Goal: Check status: Check status

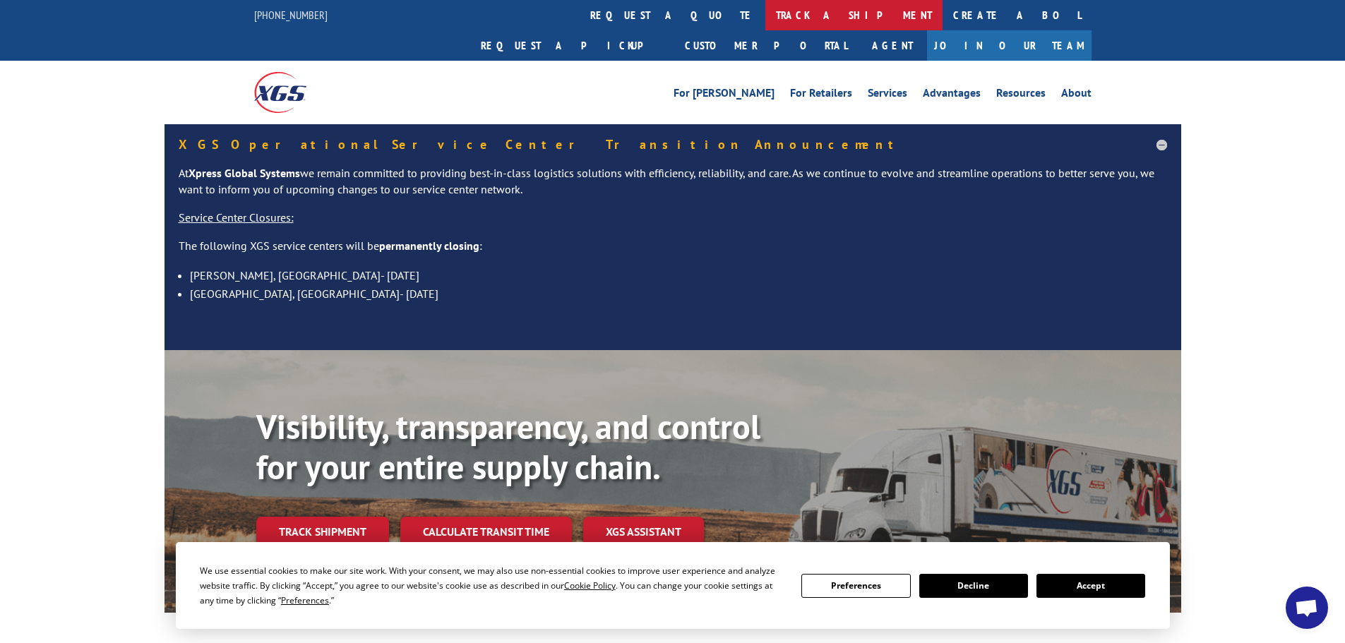
click at [766, 24] on link "track a shipment" at bounding box center [854, 15] width 177 height 30
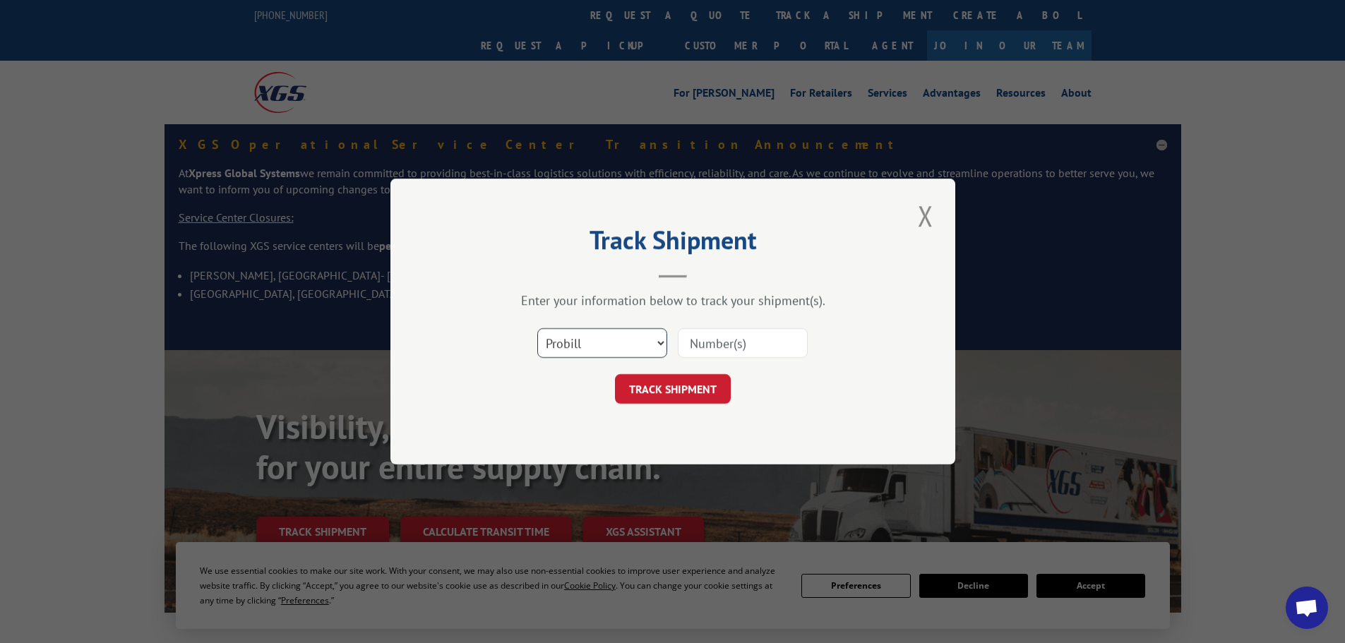
click at [585, 343] on select "Select category... Probill BOL PO" at bounding box center [602, 343] width 130 height 30
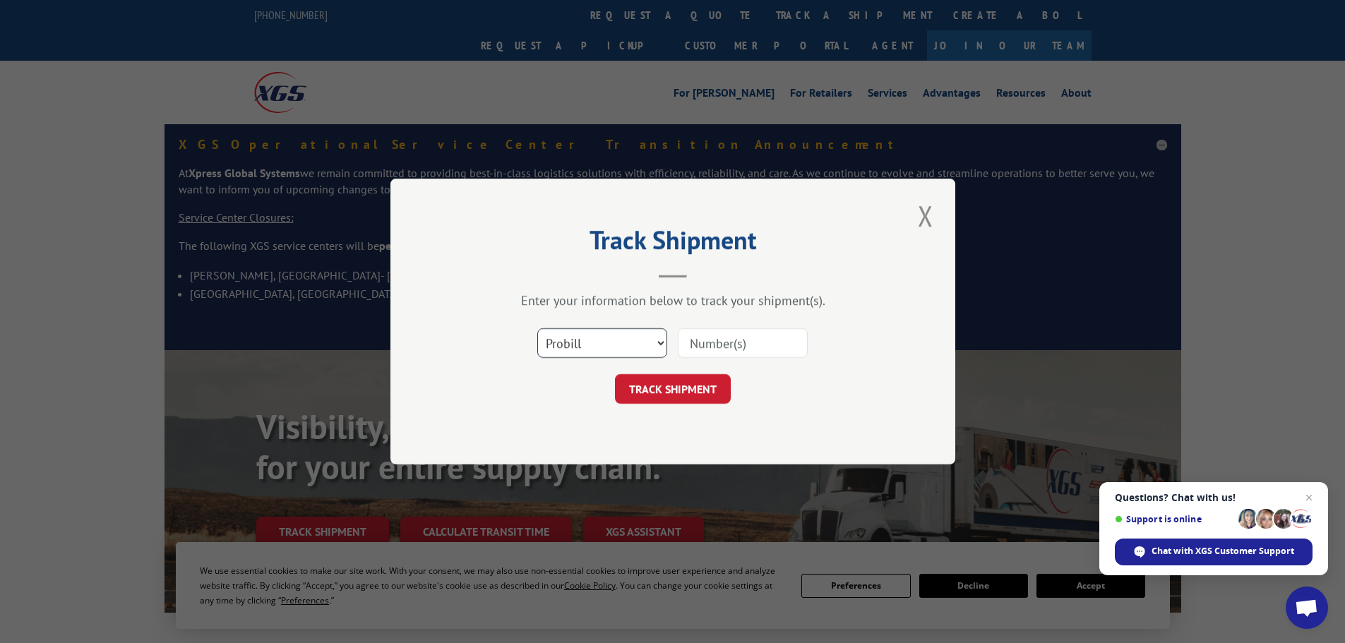
select select "bol"
click at [537, 328] on select "Select category... Probill BOL PO" at bounding box center [602, 343] width 130 height 30
paste input "4915487"
type input "4915487"
click at [676, 386] on button "TRACK SHIPMENT" at bounding box center [673, 389] width 116 height 30
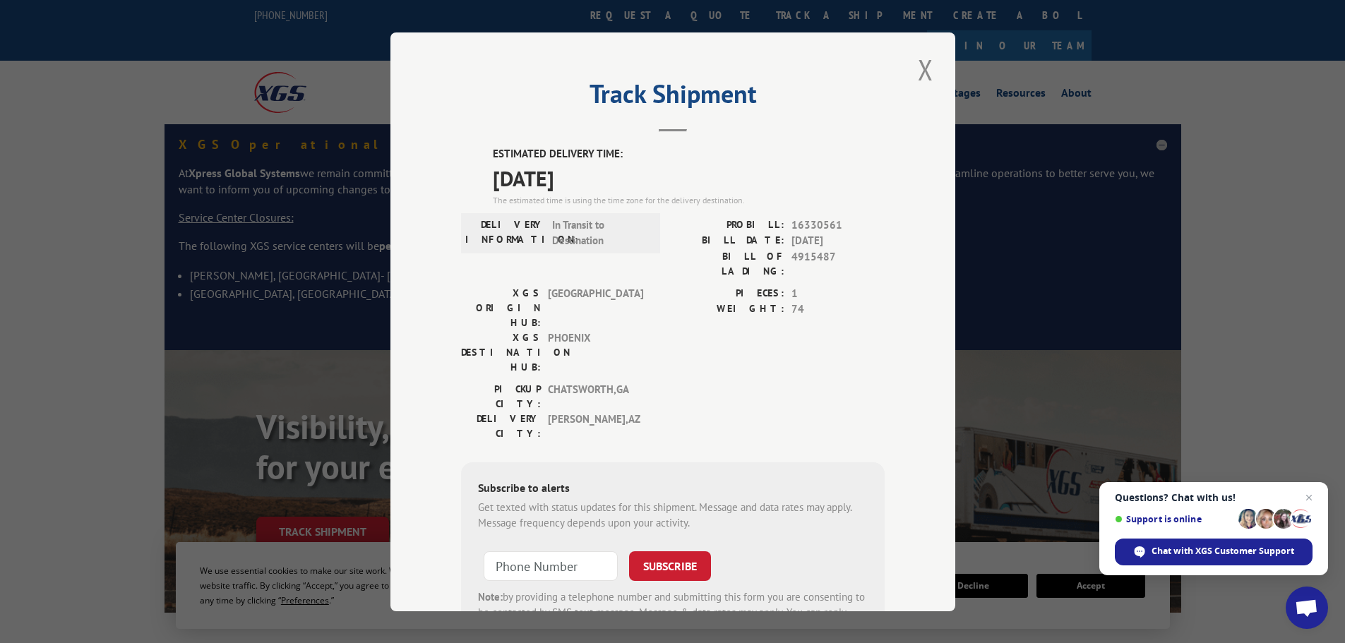
click at [768, 462] on div "Subscribe to alerts Get texted with status updates for this shipment. Message a…" at bounding box center [673, 558] width 424 height 192
